Goal: Check status: Check status

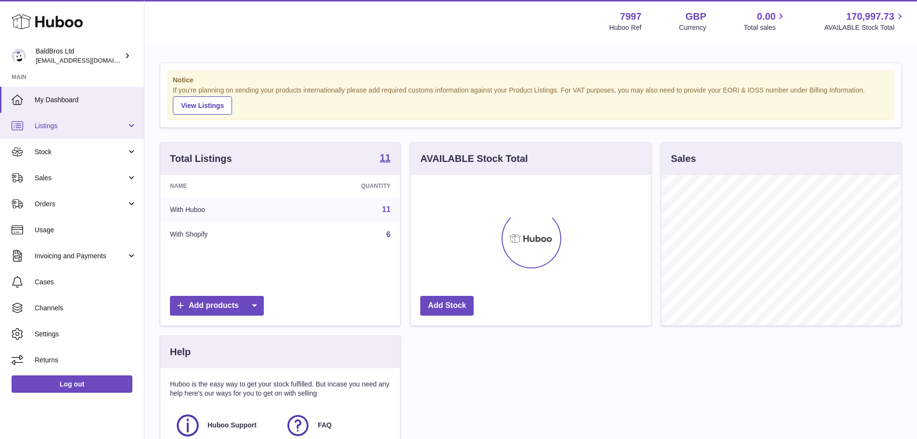
scroll to position [150, 240]
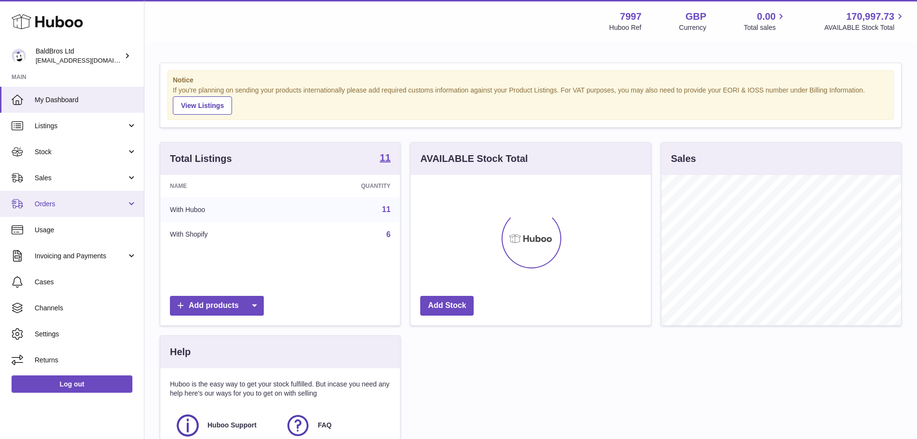
click at [107, 206] on span "Orders" at bounding box center [81, 203] width 92 height 9
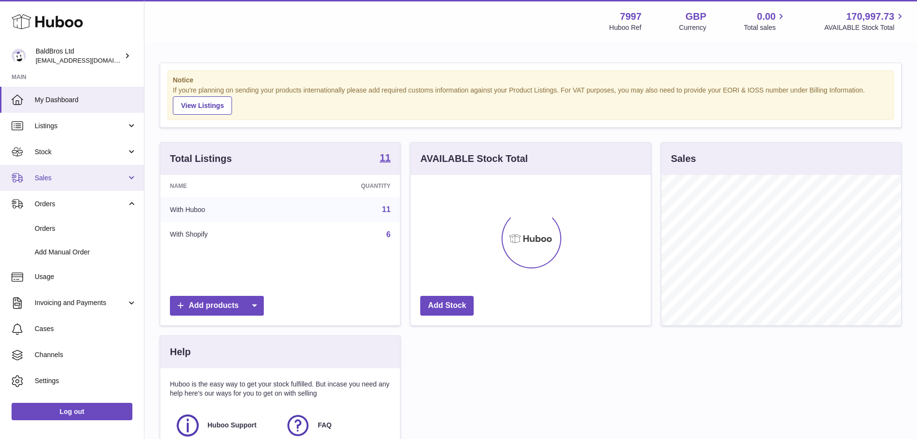
click at [96, 181] on span "Sales" at bounding box center [81, 177] width 92 height 9
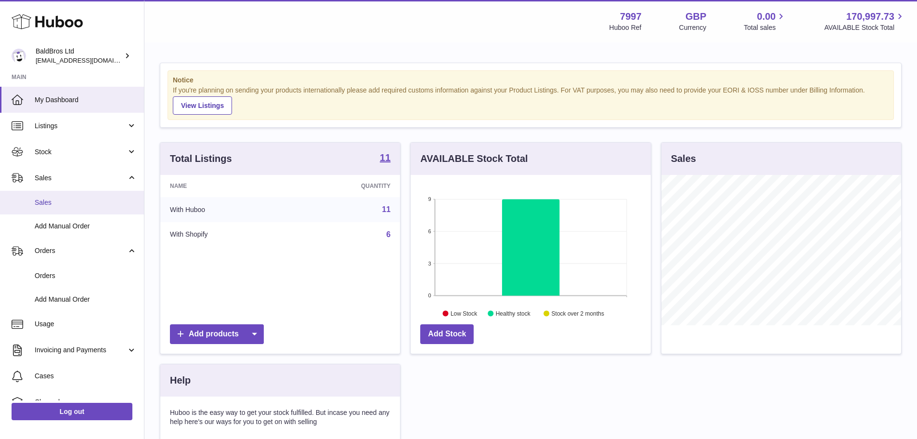
click at [94, 201] on span "Sales" at bounding box center [86, 202] width 102 height 9
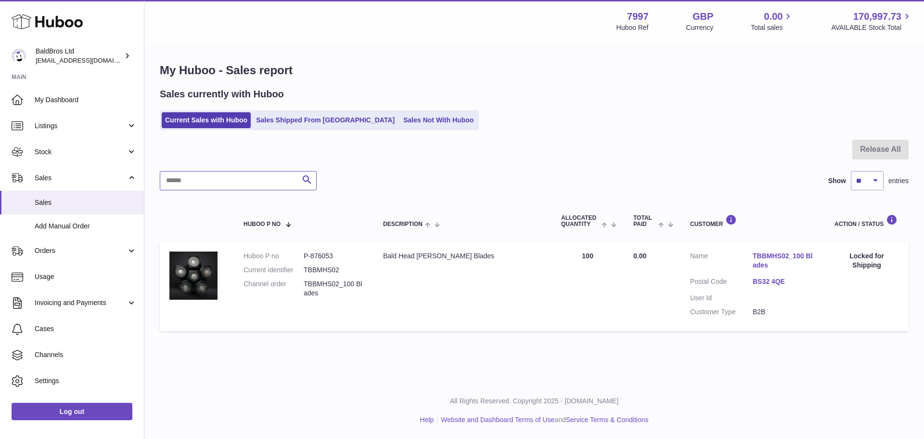
click at [231, 186] on input "text" at bounding box center [238, 180] width 157 height 19
click at [296, 122] on link "Sales Shipped From [GEOGRAPHIC_DATA]" at bounding box center [325, 120] width 145 height 16
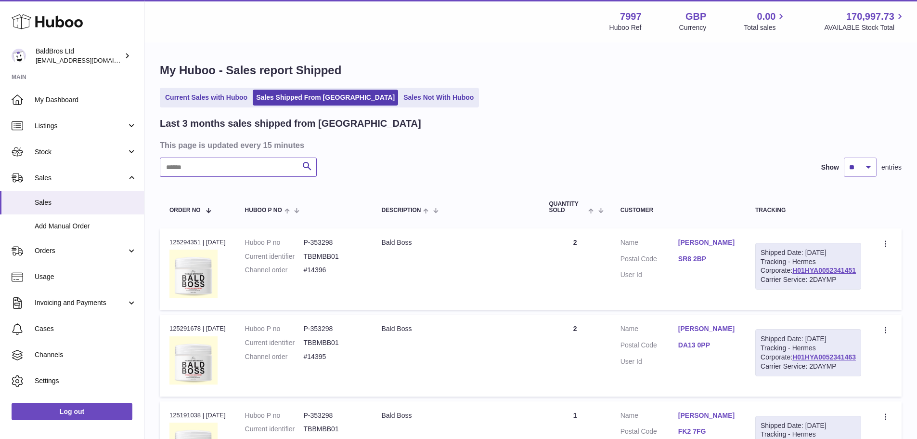
click at [248, 158] on input "text" at bounding box center [238, 166] width 157 height 19
type input "*****"
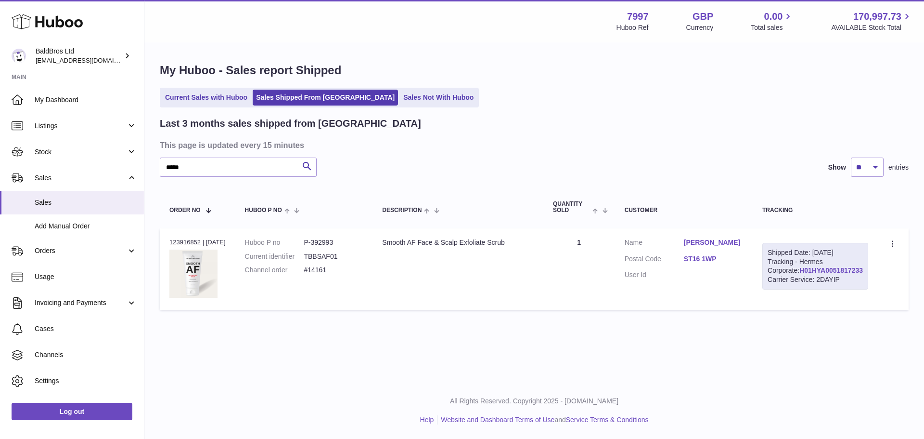
click at [829, 274] on link "H01HYA0051817233" at bounding box center [832, 270] width 64 height 8
